Goal: Transaction & Acquisition: Purchase product/service

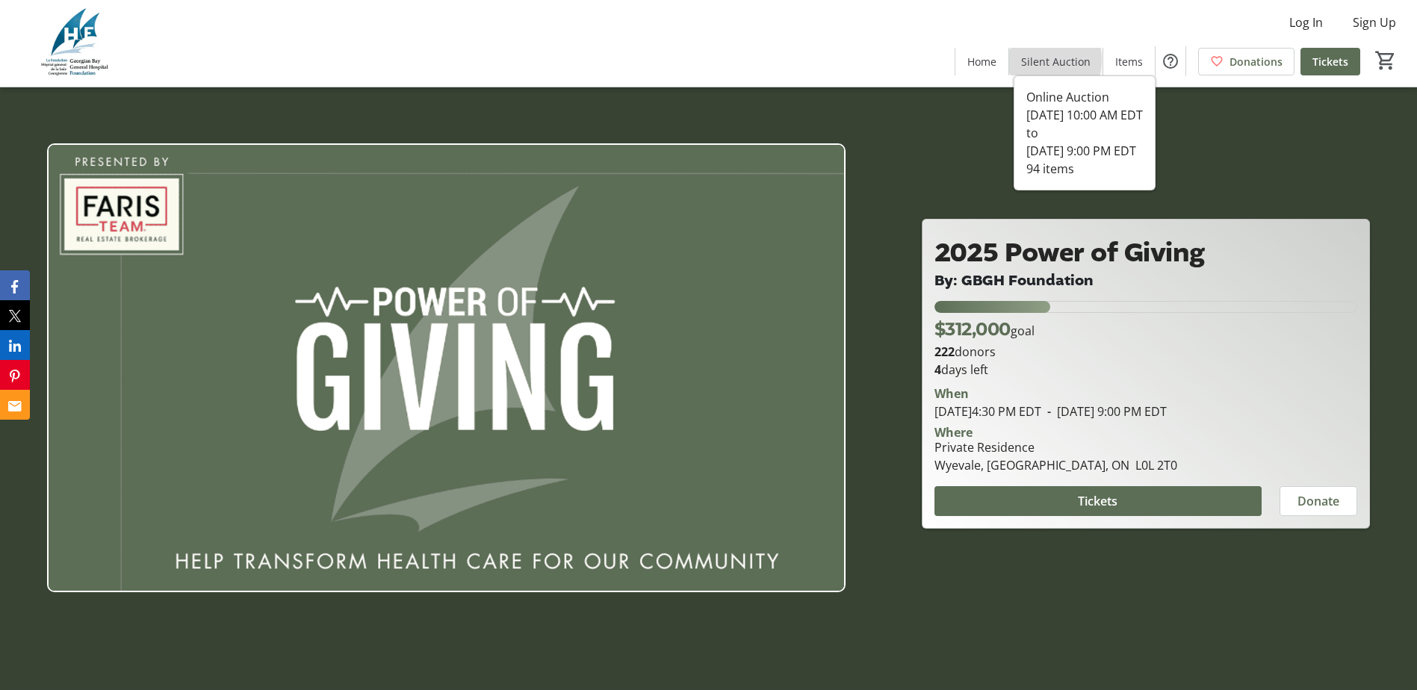
click at [1048, 60] on span "Silent Auction" at bounding box center [1055, 62] width 69 height 16
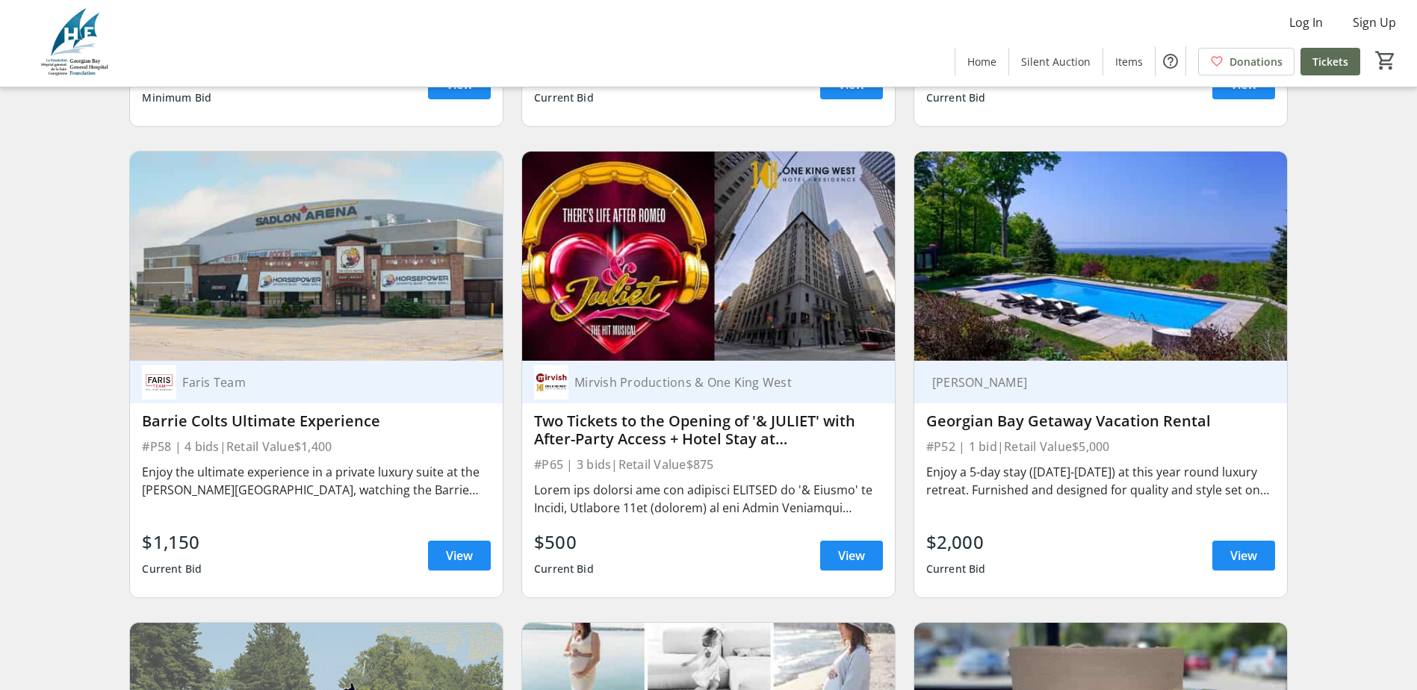
scroll to position [597, 0]
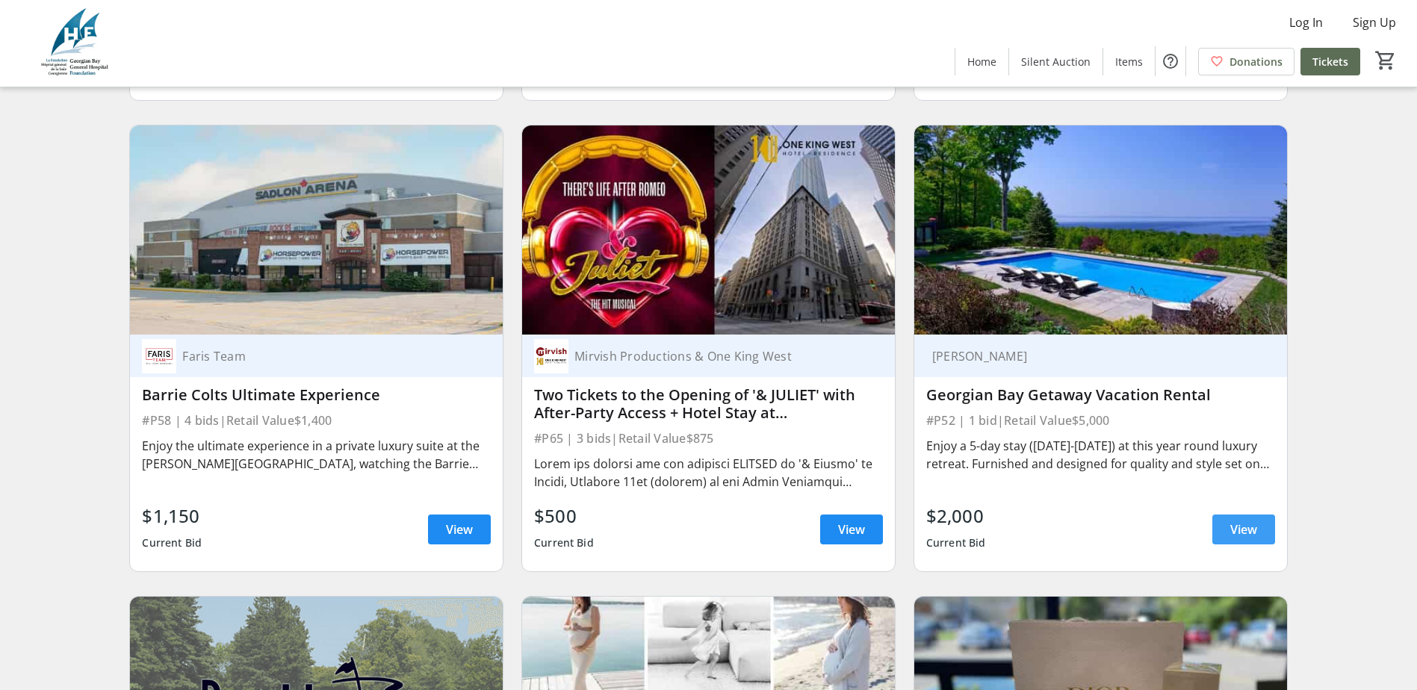
click at [1258, 538] on span at bounding box center [1243, 530] width 63 height 36
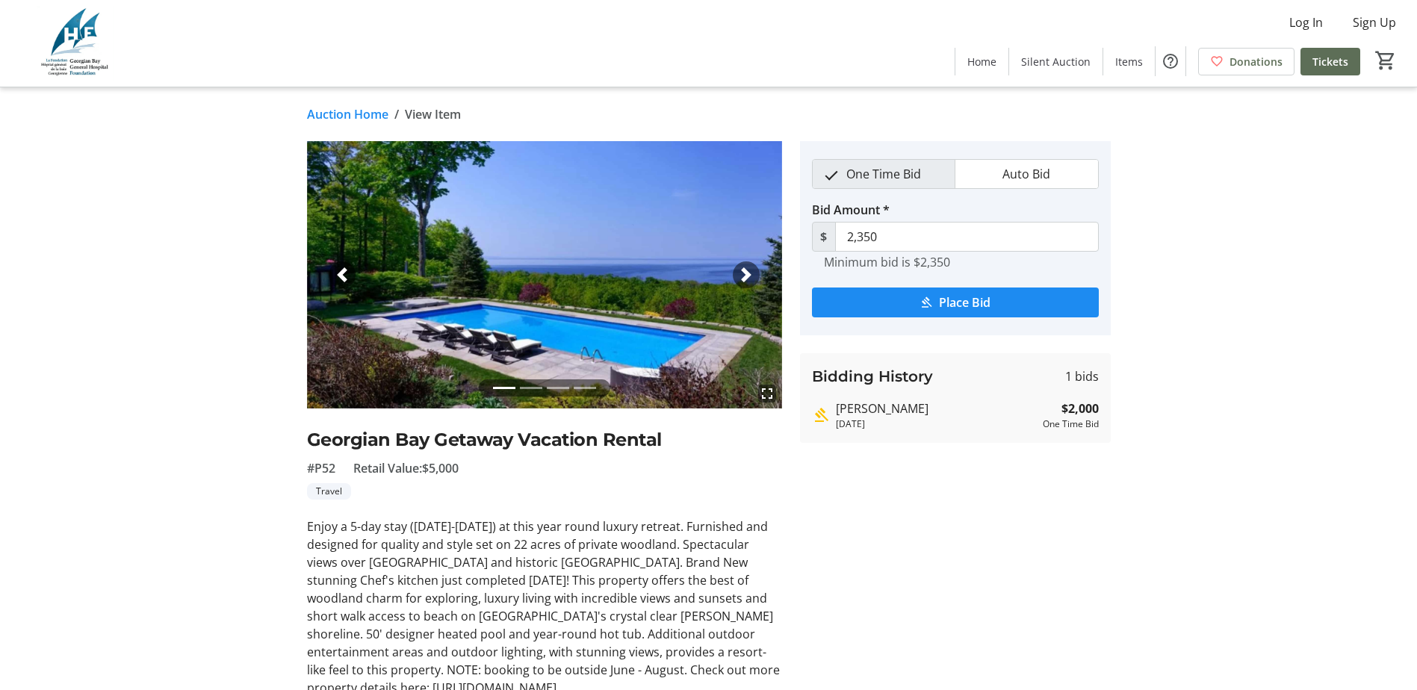
scroll to position [75, 0]
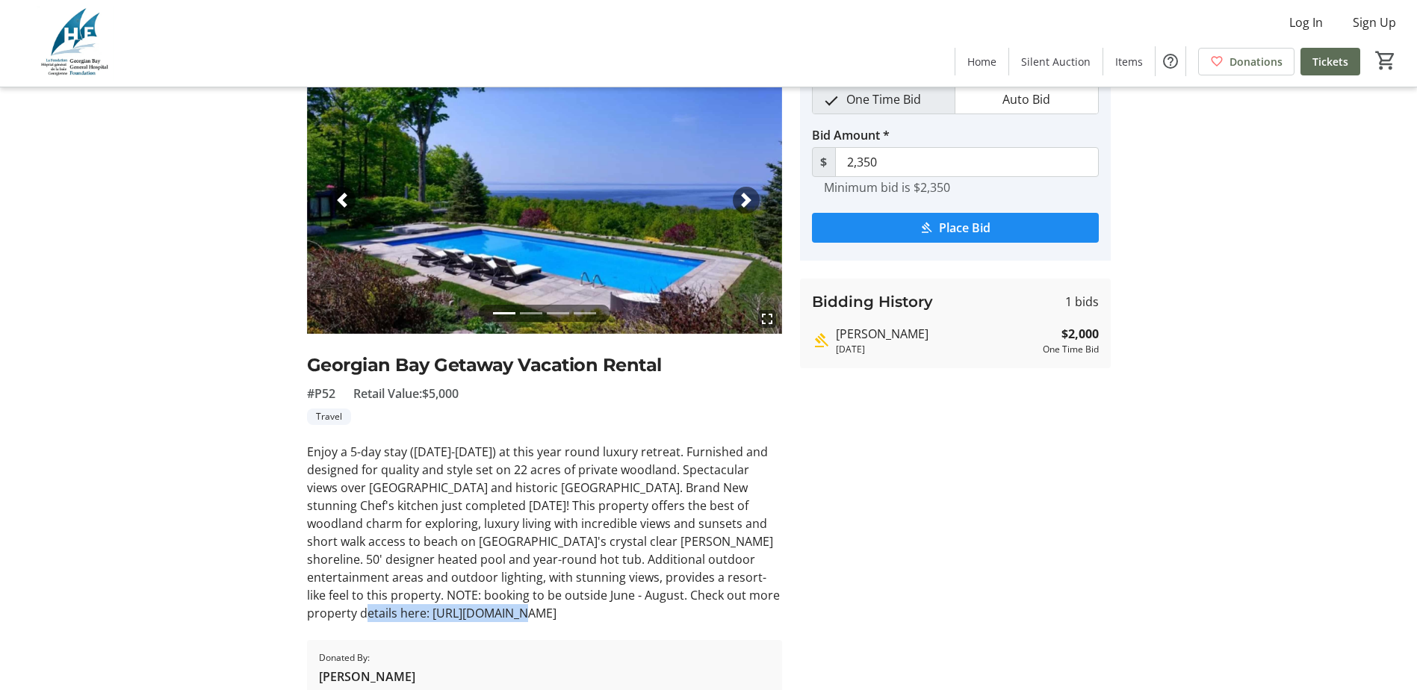
drag, startPoint x: 497, startPoint y: 615, endPoint x: 273, endPoint y: 617, distance: 224.0
click at [270, 617] on div "fullscreen fullscreen fullscreen fullscreen Previous Next Georgian Bay Getaway …" at bounding box center [709, 381] width 986 height 630
drag, startPoint x: 273, startPoint y: 617, endPoint x: 352, endPoint y: 620, distance: 78.5
copy div "[URL][DOMAIN_NAME]"
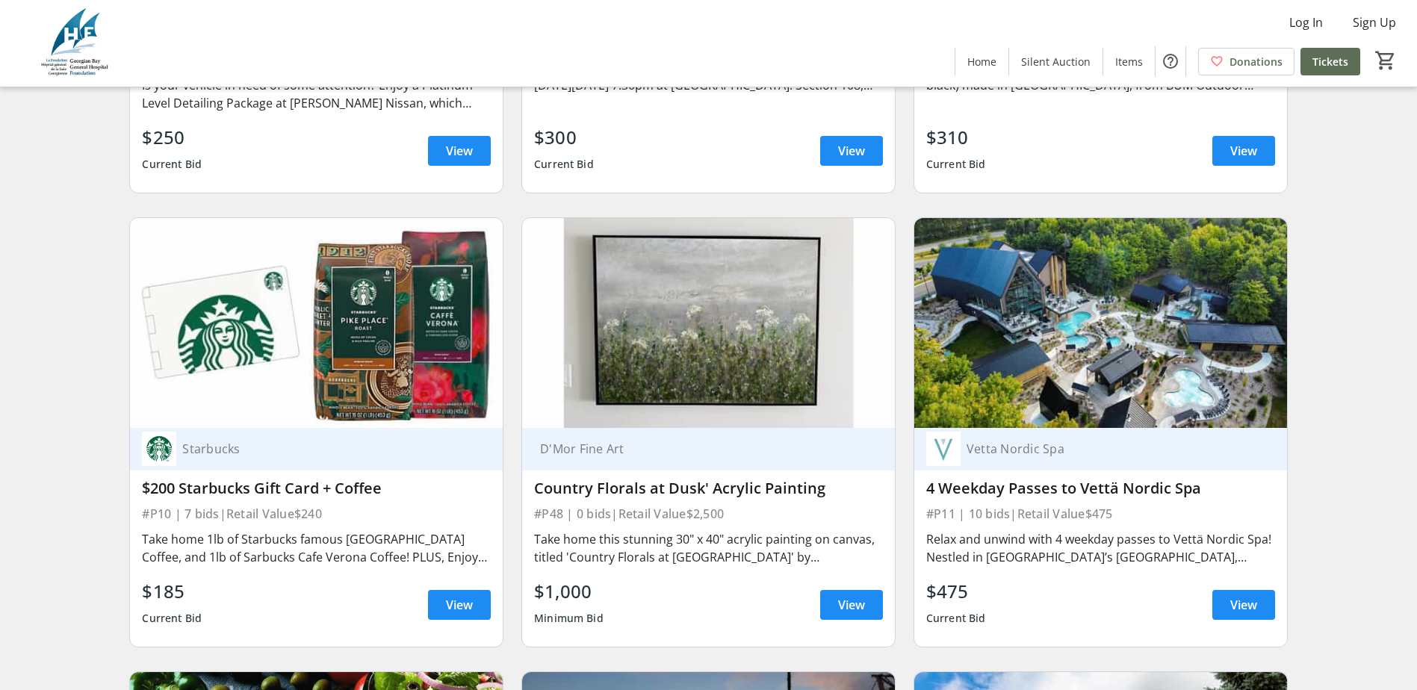
scroll to position [1942, 0]
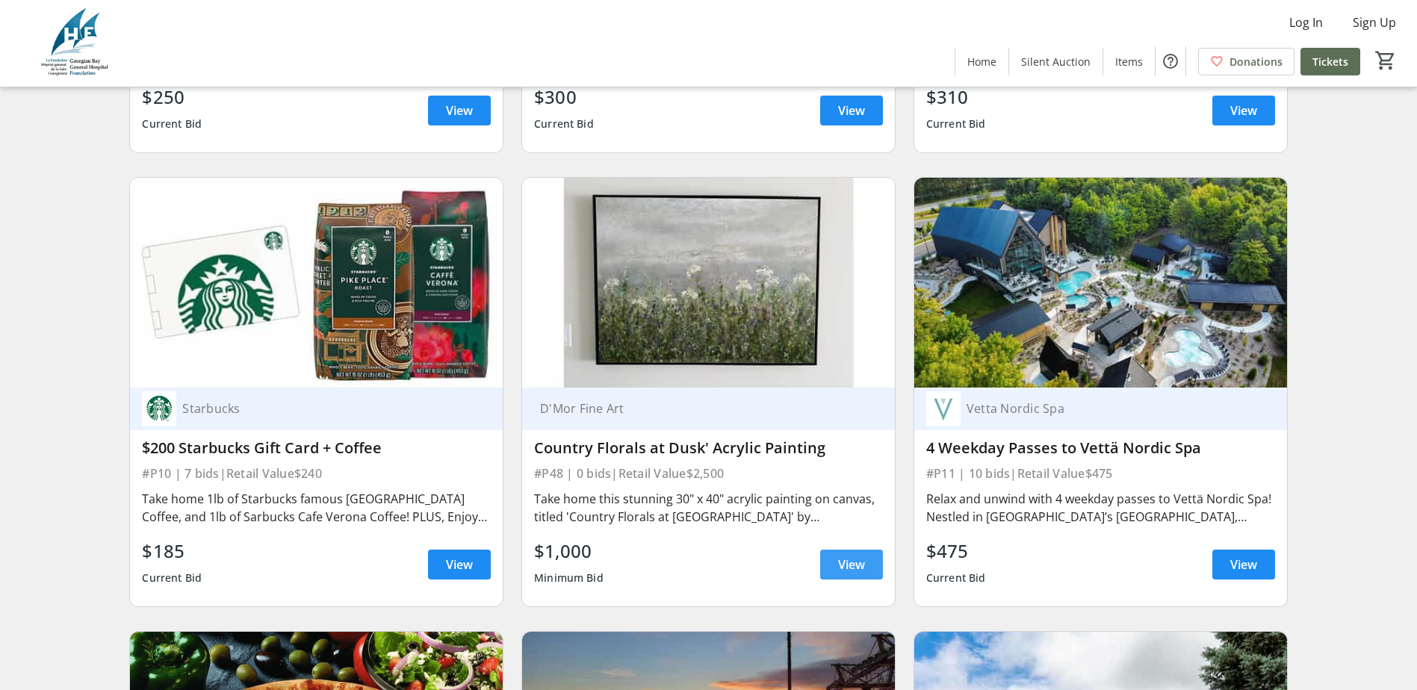
click at [859, 574] on span "View" at bounding box center [851, 565] width 27 height 18
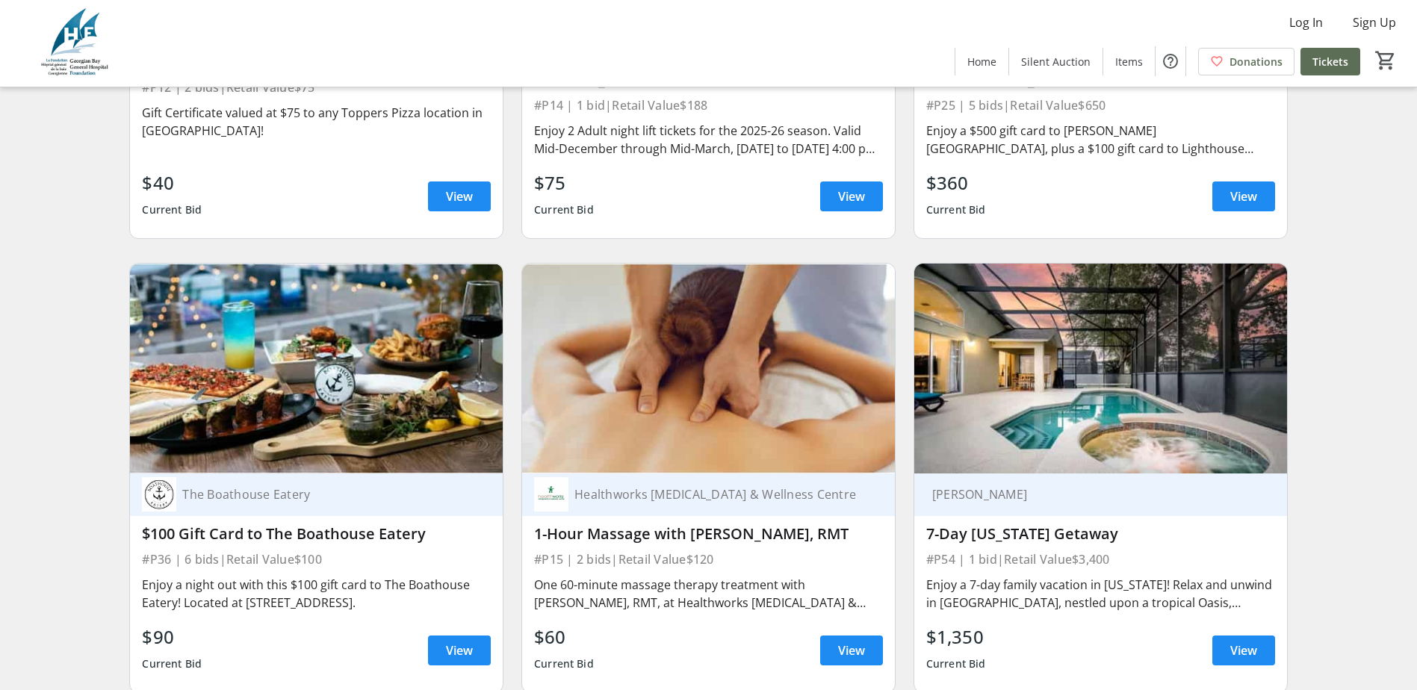
scroll to position [2838, 0]
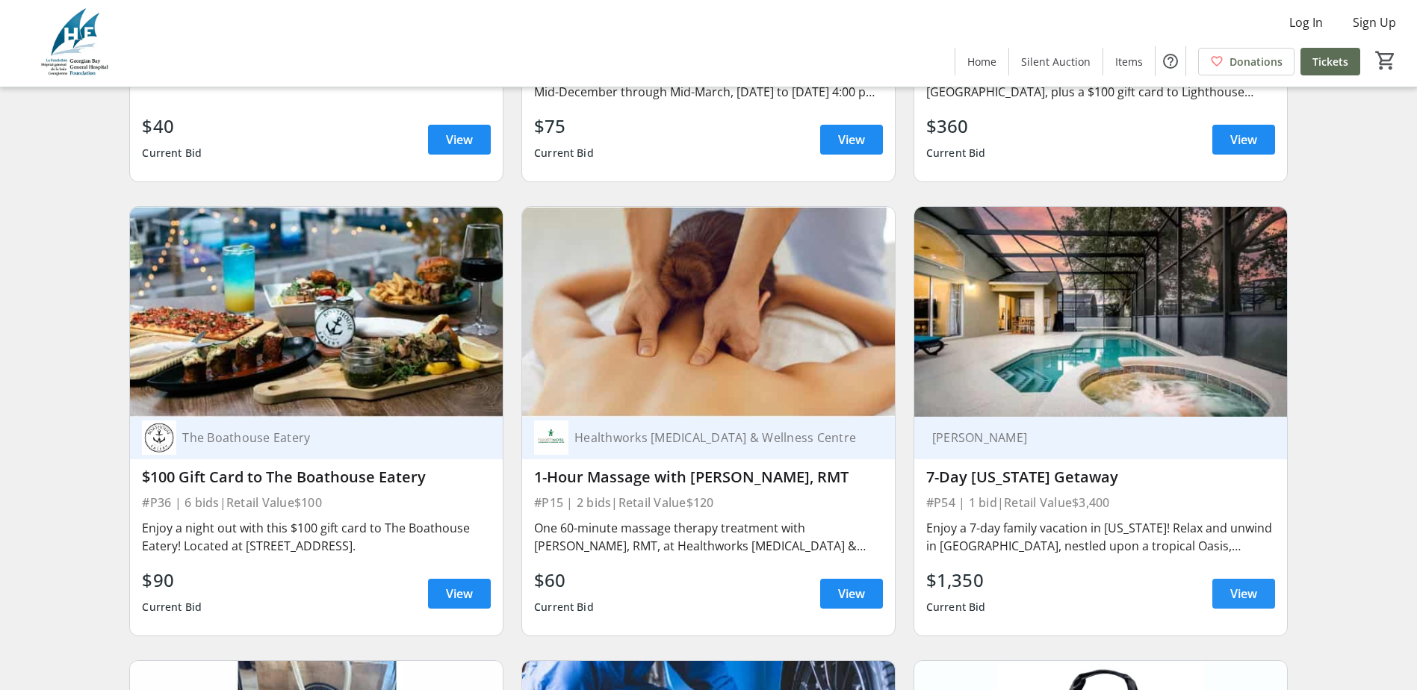
click at [1252, 596] on span "View" at bounding box center [1243, 594] width 27 height 18
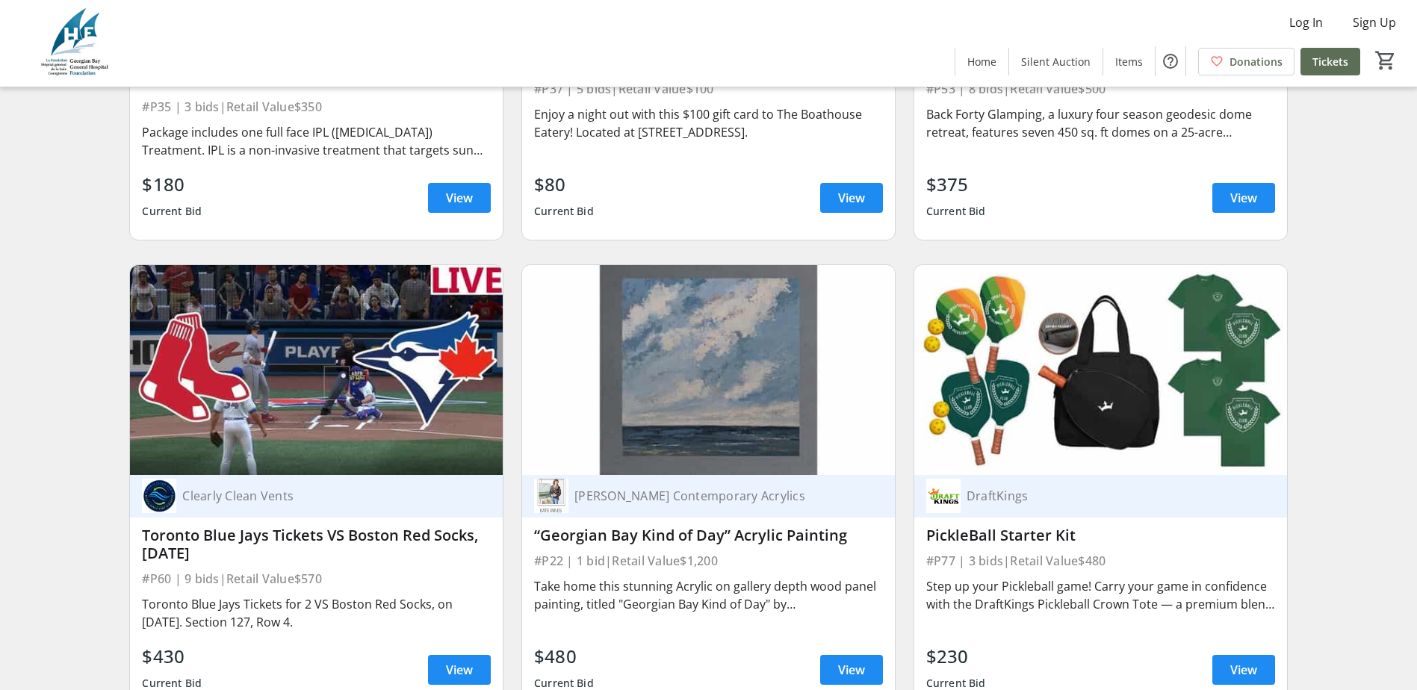
scroll to position [6572, 0]
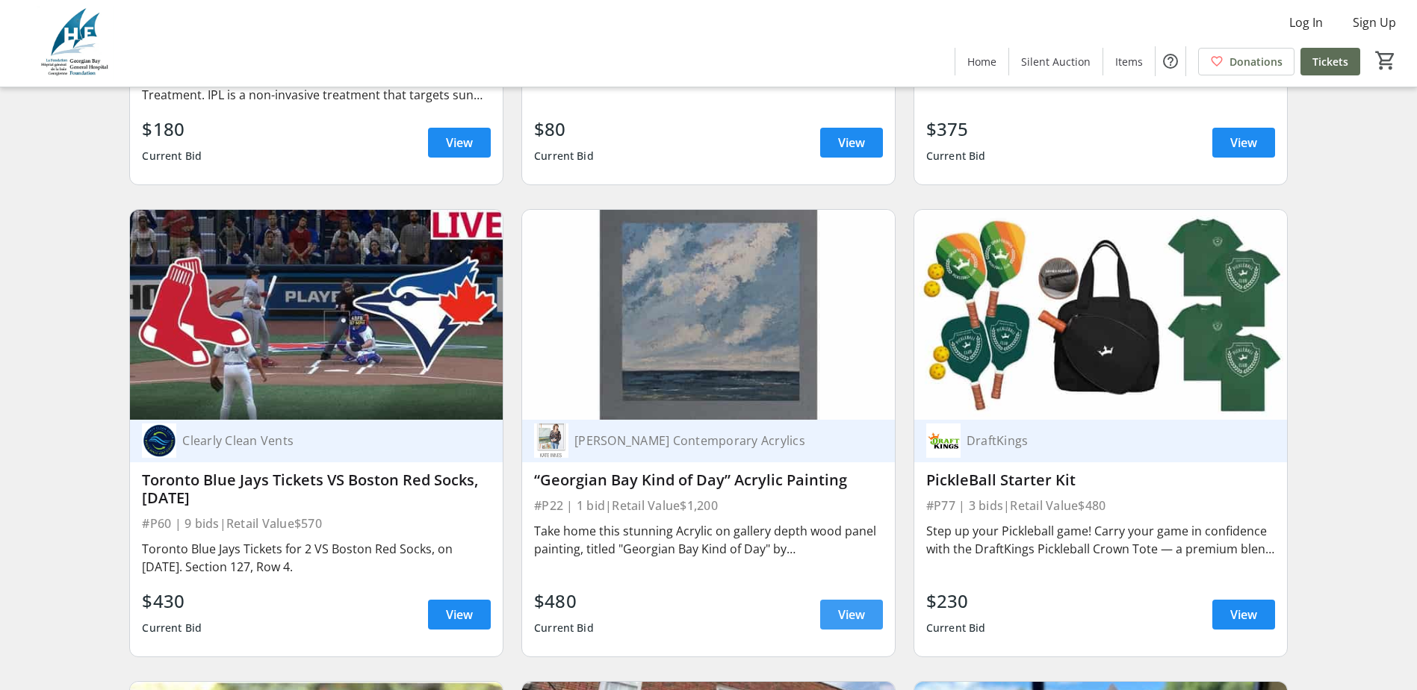
click at [863, 606] on span "View" at bounding box center [851, 615] width 27 height 18
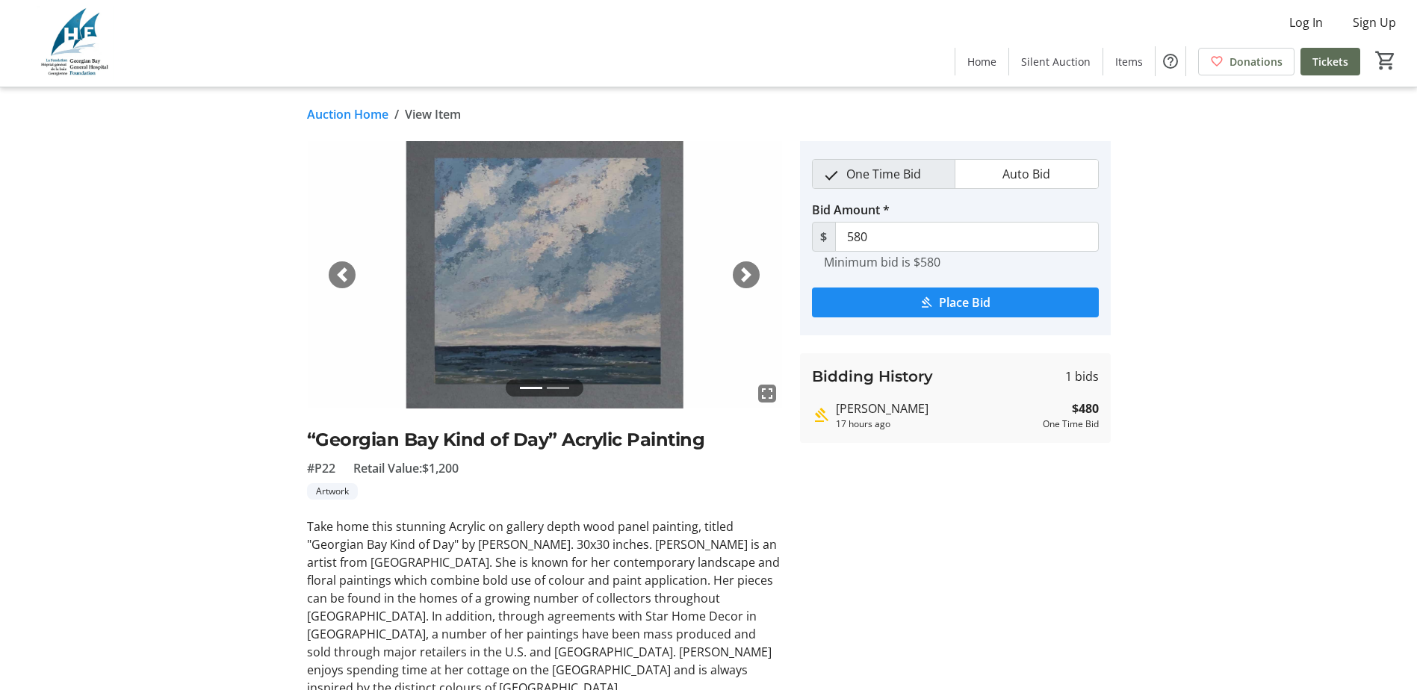
click at [749, 271] on span "button" at bounding box center [746, 274] width 15 height 15
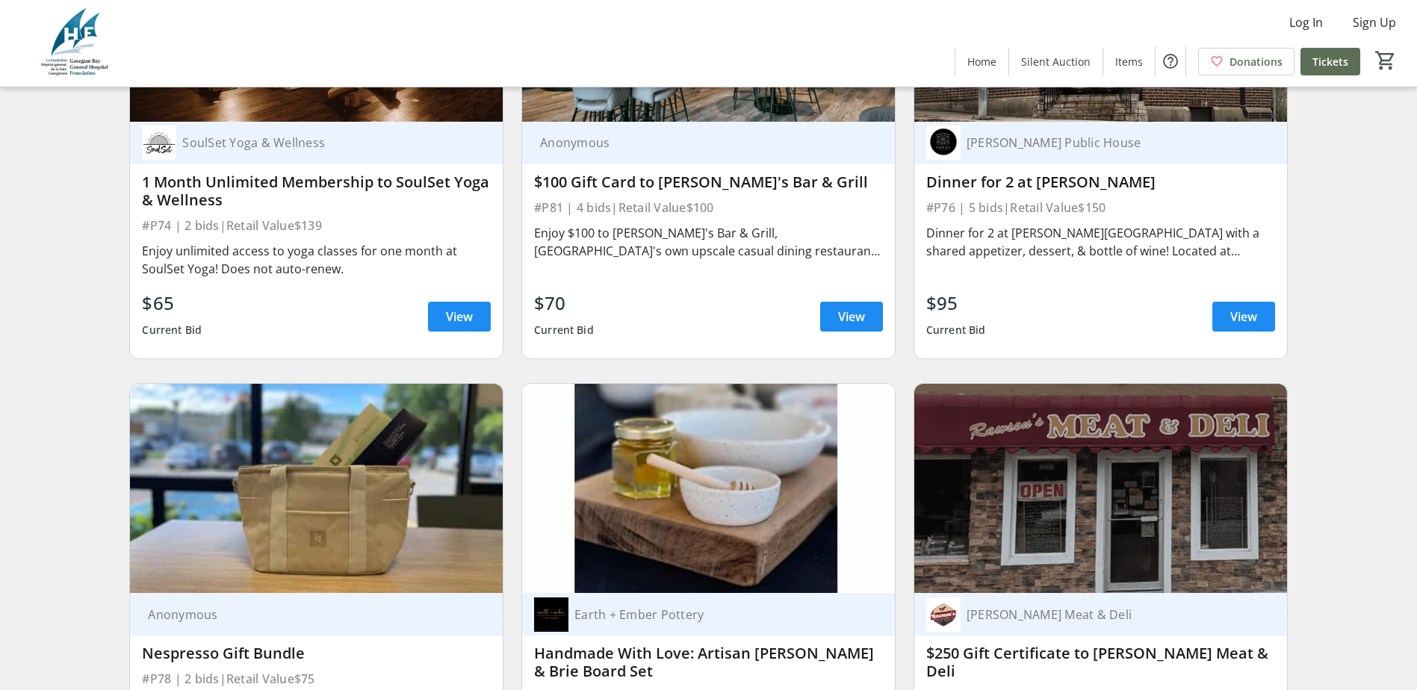
scroll to position [13071, 0]
